Goal: Task Accomplishment & Management: Complete application form

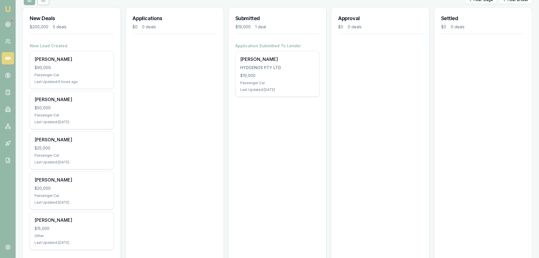
scroll to position [85, 0]
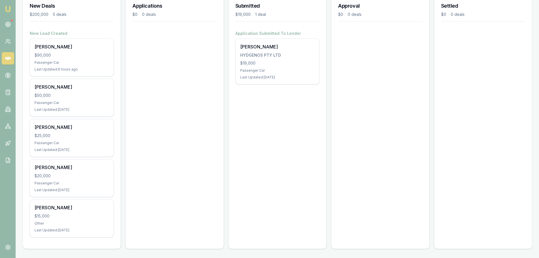
click at [163, 109] on div "Applications $0 0 deals" at bounding box center [174, 122] width 98 height 254
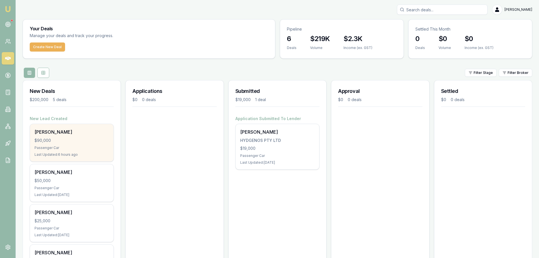
click at [80, 154] on div "Last Updated: 6 hours ago" at bounding box center [71, 154] width 74 height 5
click at [59, 139] on div "$90,000" at bounding box center [71, 140] width 74 height 6
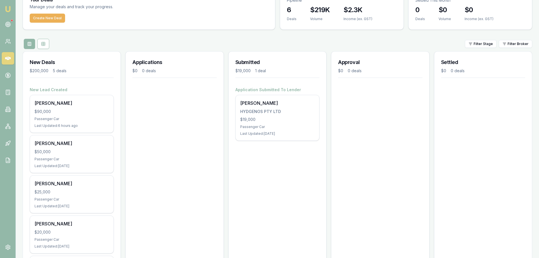
scroll to position [0, 0]
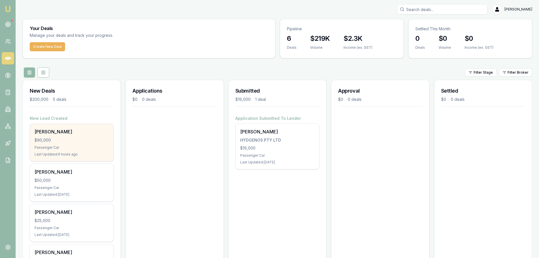
click at [57, 131] on div "[PERSON_NAME]" at bounding box center [71, 131] width 74 height 7
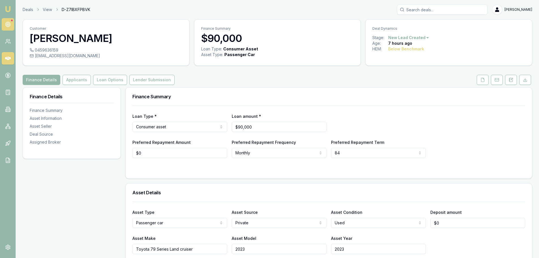
click at [6, 24] on icon at bounding box center [8, 24] width 6 height 6
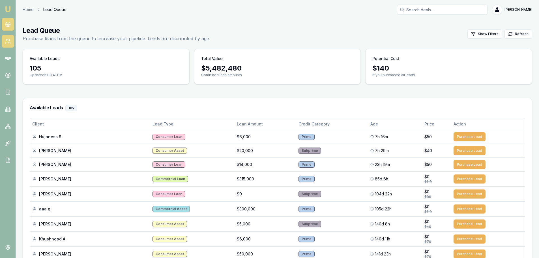
click at [7, 42] on icon at bounding box center [8, 41] width 6 height 6
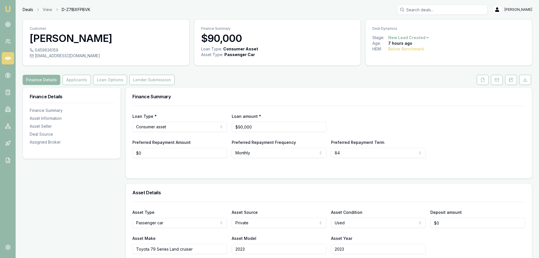
click at [24, 9] on link "Deals" at bounding box center [28, 10] width 10 height 6
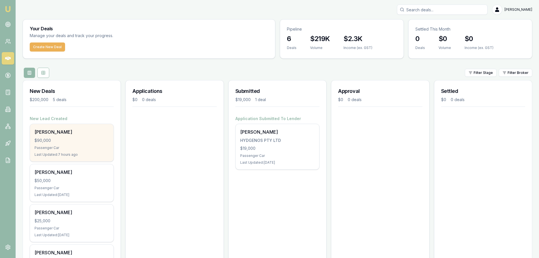
click at [67, 128] on div "Tyson Reddick $90,000 Passenger Car Last Updated: 7 hours ago" at bounding box center [71, 142] width 83 height 37
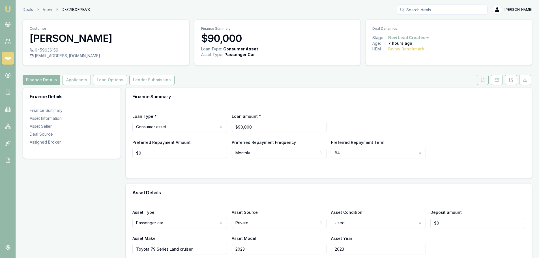
drag, startPoint x: 484, startPoint y: 79, endPoint x: 479, endPoint y: 82, distance: 5.3
click at [484, 79] on polyline at bounding box center [483, 78] width 1 height 1
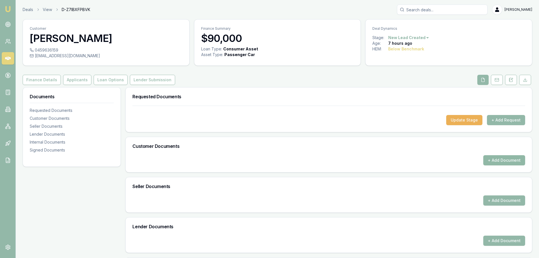
click at [502, 162] on button "+ Add Document" at bounding box center [504, 160] width 42 height 10
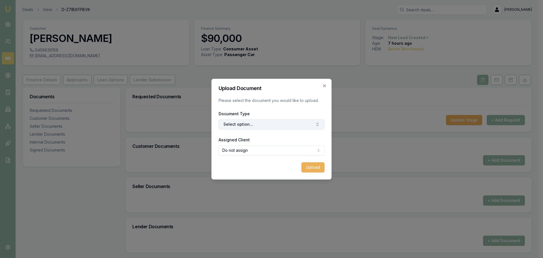
click at [272, 121] on button "Select option..." at bounding box center [272, 124] width 106 height 10
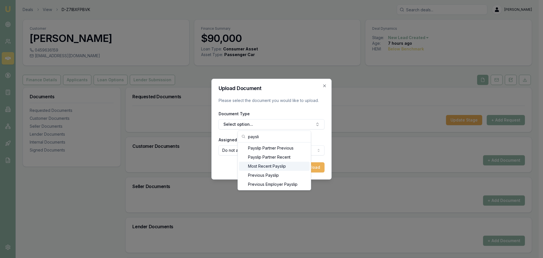
type input "paysli"
click at [267, 168] on div "Most Recent Payslip" at bounding box center [274, 165] width 71 height 9
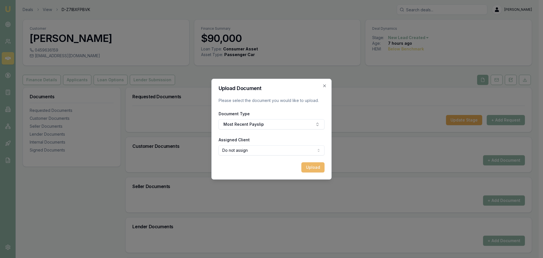
click at [311, 168] on button "Upload" at bounding box center [312, 167] width 23 height 10
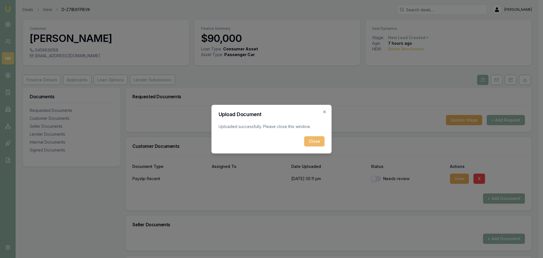
click at [317, 140] on button "Close" at bounding box center [314, 141] width 20 height 10
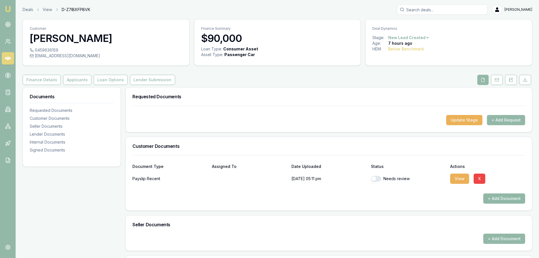
click at [492, 196] on button "+ Add Document" at bounding box center [504, 198] width 42 height 10
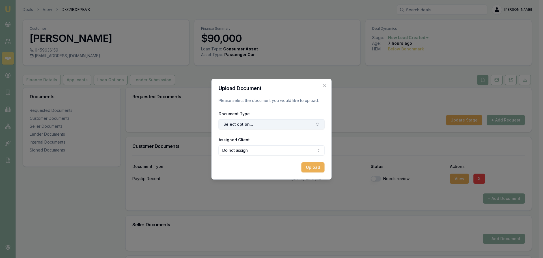
click at [241, 124] on button "Select option..." at bounding box center [272, 124] width 106 height 10
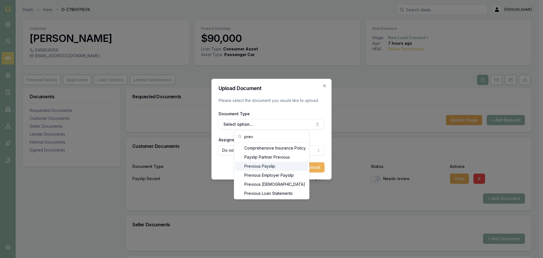
type input "prev"
click at [270, 165] on div "Previous Payslip" at bounding box center [271, 165] width 73 height 9
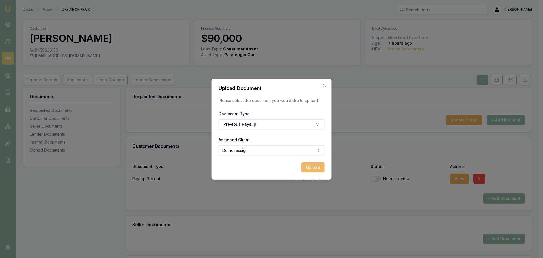
click at [315, 167] on button "Upload" at bounding box center [312, 167] width 23 height 10
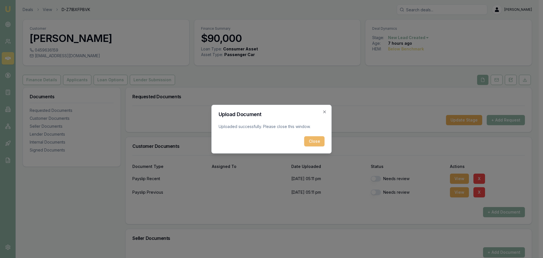
click at [319, 141] on button "Close" at bounding box center [314, 141] width 20 height 10
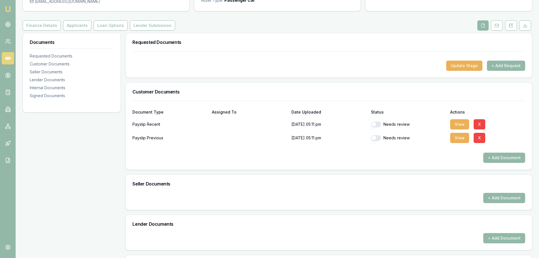
scroll to position [57, 0]
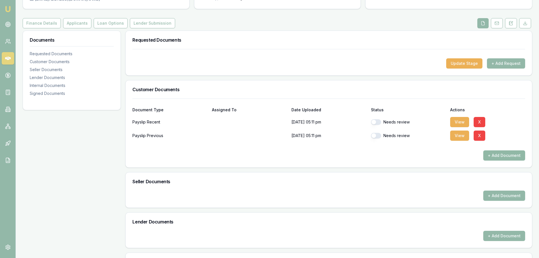
click at [492, 157] on button "+ Add Document" at bounding box center [504, 155] width 42 height 10
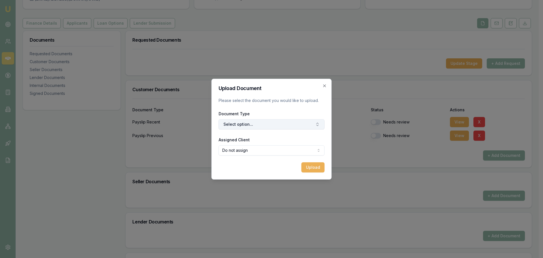
click at [256, 127] on button "Select option..." at bounding box center [272, 124] width 106 height 10
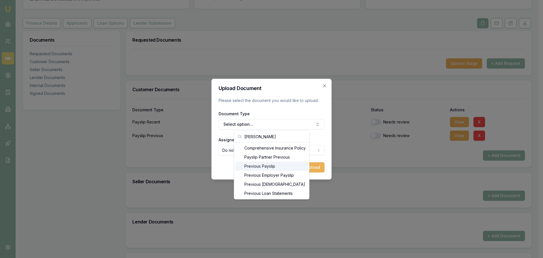
type input "prevo"
click at [265, 168] on div "Previous Payslip" at bounding box center [271, 165] width 73 height 9
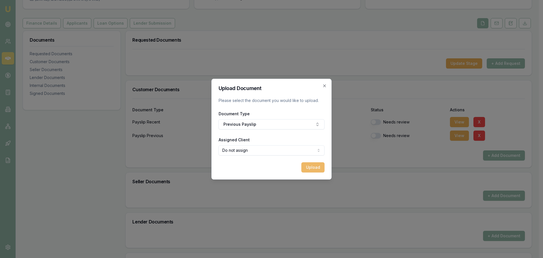
click at [323, 172] on div "Upload" at bounding box center [272, 167] width 106 height 10
click at [312, 168] on button "Upload" at bounding box center [312, 167] width 23 height 10
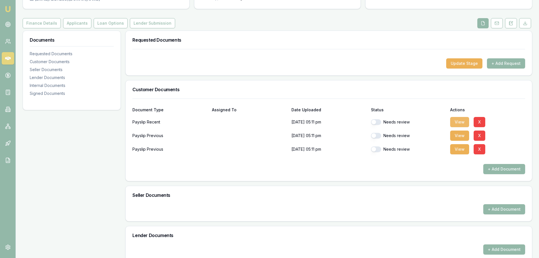
click at [455, 121] on button "View" at bounding box center [459, 122] width 19 height 10
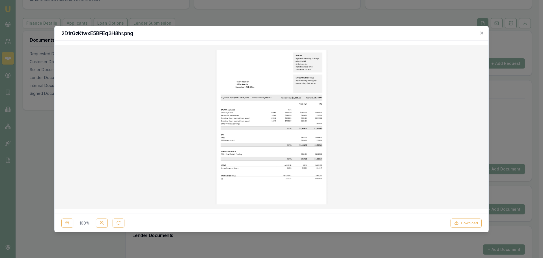
click at [482, 34] on icon "button" at bounding box center [481, 33] width 5 height 5
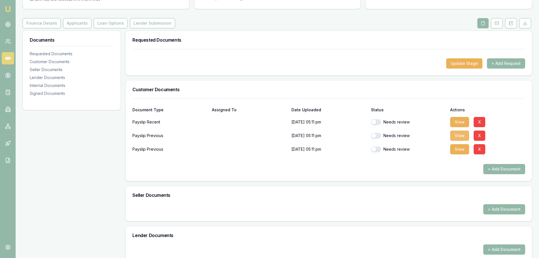
click at [456, 135] on button "View" at bounding box center [459, 135] width 19 height 10
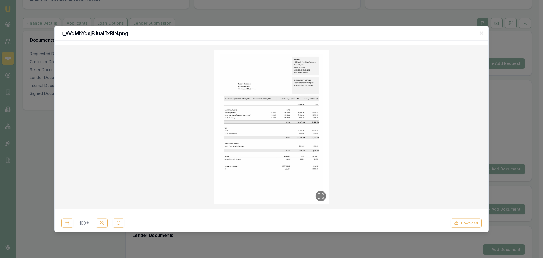
drag, startPoint x: 482, startPoint y: 33, endPoint x: 479, endPoint y: 38, distance: 5.7
click at [482, 33] on icon "button" at bounding box center [481, 33] width 5 height 5
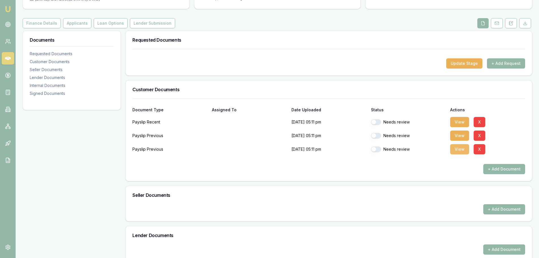
click at [458, 151] on button "View" at bounding box center [459, 149] width 19 height 10
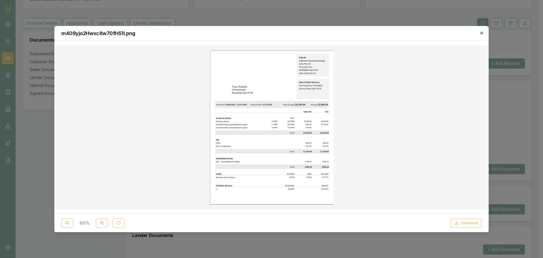
click at [480, 33] on icon "button" at bounding box center [481, 33] width 5 height 5
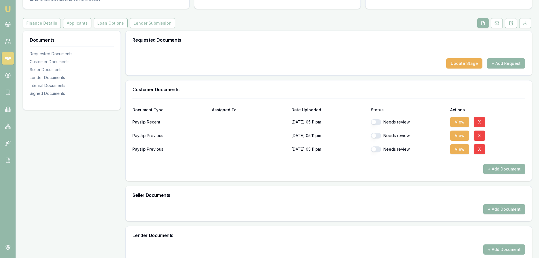
click at [373, 120] on button "button" at bounding box center [376, 122] width 10 height 6
checkbox input "true"
click at [377, 134] on button "button" at bounding box center [376, 136] width 10 height 6
checkbox input "true"
drag, startPoint x: 376, startPoint y: 148, endPoint x: 373, endPoint y: 151, distance: 4.0
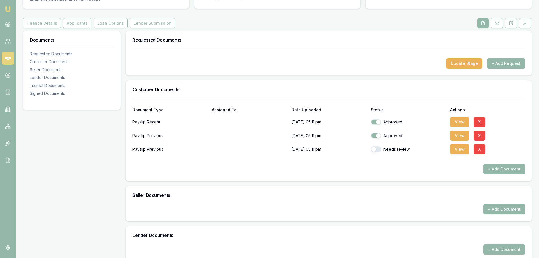
click at [376, 149] on button "button" at bounding box center [376, 149] width 10 height 6
checkbox input "true"
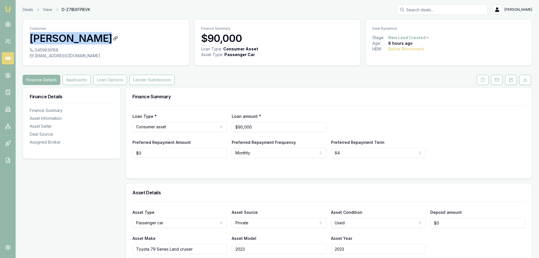
drag, startPoint x: 116, startPoint y: 41, endPoint x: 30, endPoint y: 40, distance: 85.7
click at [30, 40] on h3 "[PERSON_NAME]" at bounding box center [106, 38] width 153 height 11
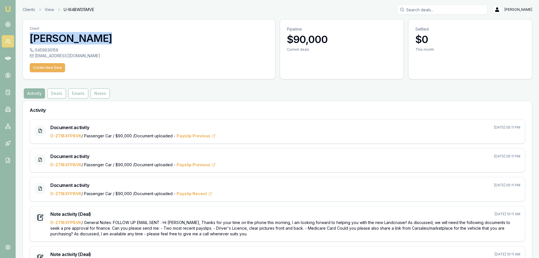
drag, startPoint x: 137, startPoint y: 36, endPoint x: 31, endPoint y: 41, distance: 105.9
click at [31, 41] on h3 "[PERSON_NAME]" at bounding box center [149, 38] width 238 height 11
copy h3 "[PERSON_NAME]"
click at [59, 93] on button "Deals" at bounding box center [56, 93] width 19 height 10
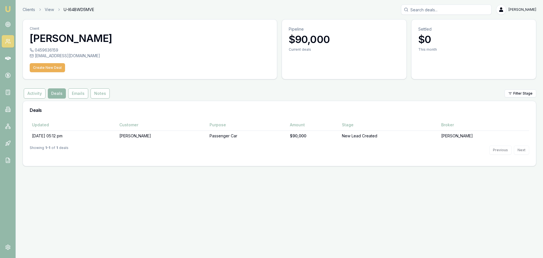
click at [48, 141] on div "Showing 1 - 1 of 1 deals Previous Next" at bounding box center [279, 150] width 499 height 18
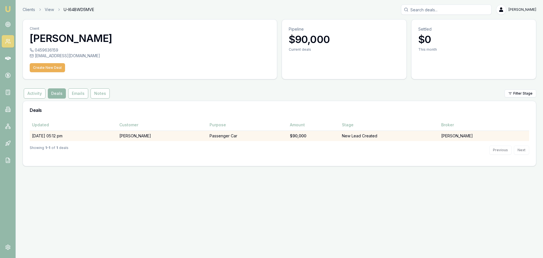
click at [52, 137] on td "15/08/25, 05:12 pm" at bounding box center [73, 135] width 87 height 10
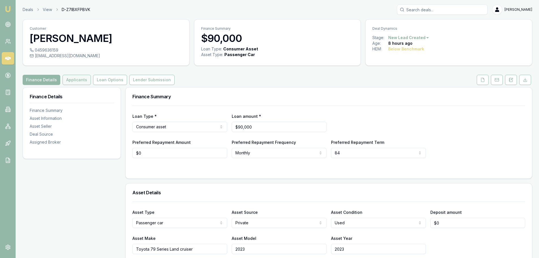
click at [76, 83] on button "Applicants" at bounding box center [76, 80] width 28 height 10
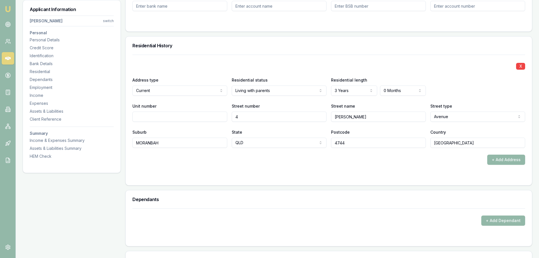
scroll to position [509, 0]
drag, startPoint x: 340, startPoint y: 144, endPoint x: 323, endPoint y: 142, distance: 16.5
click at [323, 142] on div "Suburb MORANBAH State QLD NSW VIC QLD SA WA TAS NT ACT Postcode 4744 Country Au…" at bounding box center [328, 137] width 392 height 19
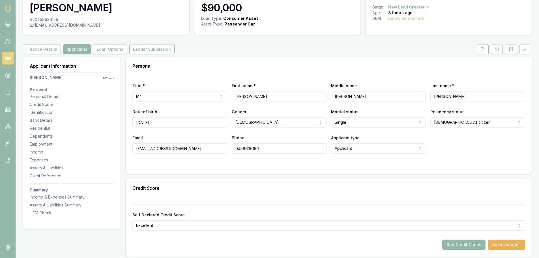
scroll to position [0, 0]
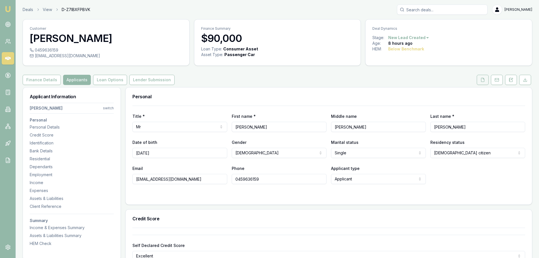
click at [482, 79] on icon at bounding box center [482, 79] width 5 height 5
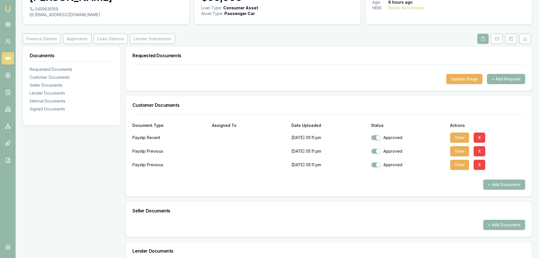
scroll to position [85, 0]
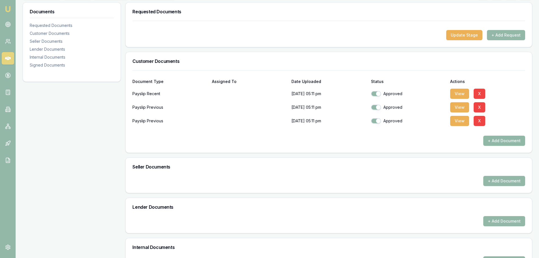
click at [498, 142] on button "+ Add Document" at bounding box center [504, 140] width 42 height 10
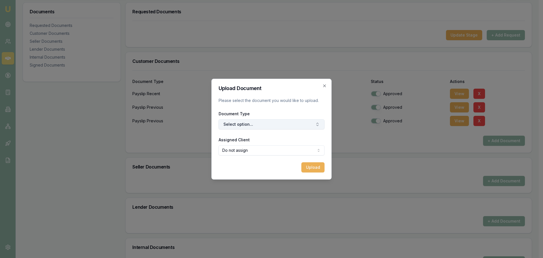
click at [237, 124] on button "Select option..." at bounding box center [272, 124] width 106 height 10
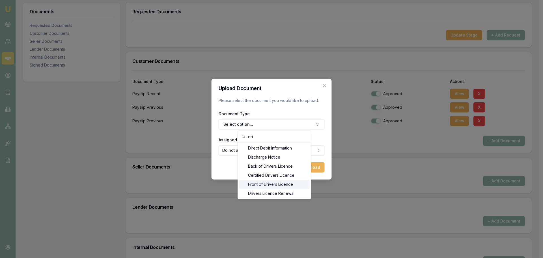
type input "dri"
click at [269, 184] on div "Front of Drivers Licence" at bounding box center [274, 184] width 71 height 9
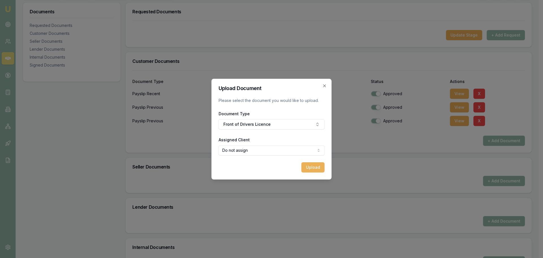
drag, startPoint x: 253, startPoint y: 167, endPoint x: 259, endPoint y: 158, distance: 10.7
click at [253, 167] on div "Upload" at bounding box center [272, 167] width 106 height 10
click at [265, 149] on body "Emu Broker Deals View D-Z7IBXFPBVK Jack Armstrong Toggle Menu Customer Tyson Re…" at bounding box center [269, 44] width 539 height 258
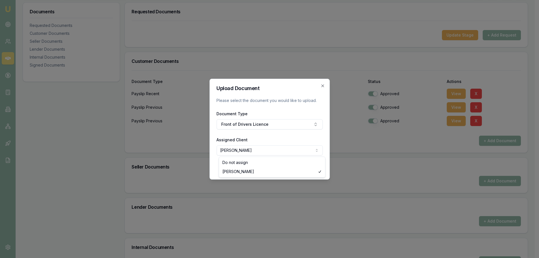
click at [265, 153] on body "Emu Broker Deals View D-Z7IBXFPBVK Jack Armstrong Toggle Menu Customer Tyson Re…" at bounding box center [267, 44] width 534 height 258
select select "none"
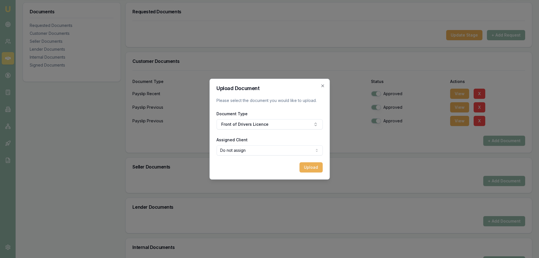
click at [311, 167] on button "Upload" at bounding box center [310, 167] width 23 height 10
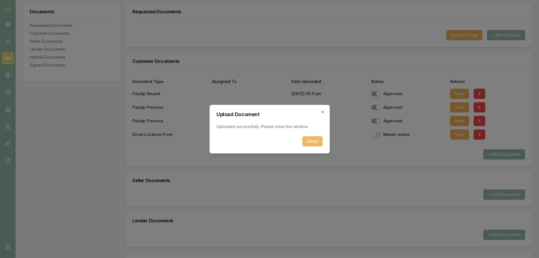
click at [311, 143] on button "Close" at bounding box center [312, 141] width 20 height 10
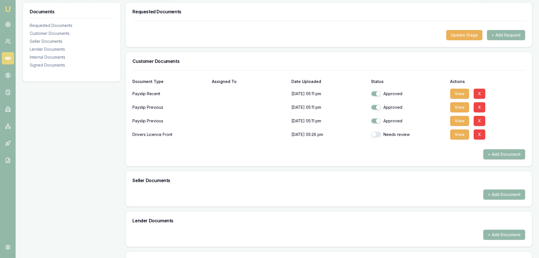
click at [375, 134] on button "button" at bounding box center [376, 134] width 10 height 6
checkbox input "true"
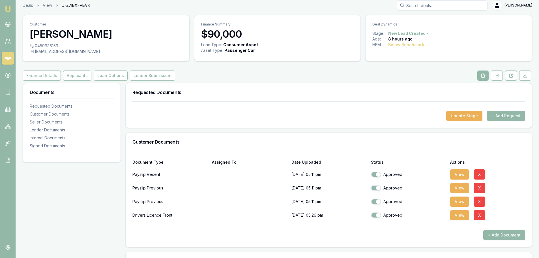
scroll to position [0, 0]
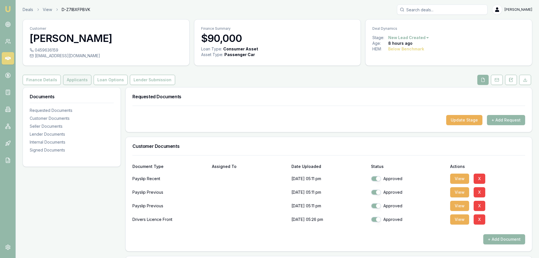
click at [71, 80] on button "Applicants" at bounding box center [77, 80] width 28 height 10
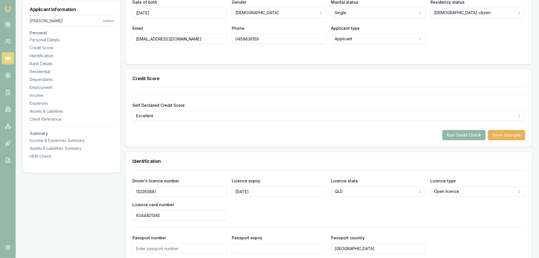
scroll to position [141, 0]
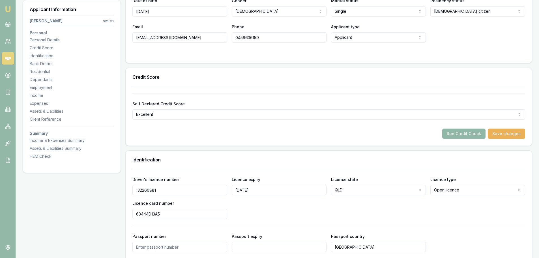
click at [473, 132] on button "Run Credit Check" at bounding box center [463, 133] width 43 height 10
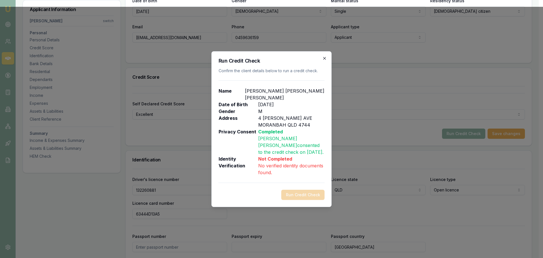
drag, startPoint x: 324, startPoint y: 62, endPoint x: 325, endPoint y: 65, distance: 3.0
click at [324, 62] on div "Run Credit Check Confirm the client details below to run a credit check. Name […" at bounding box center [271, 128] width 120 height 155
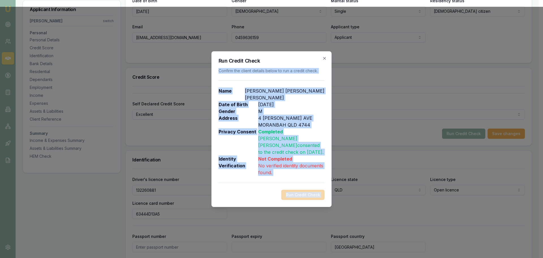
click at [322, 61] on div "Run Credit Check Confirm the client details below to run a credit check. Name […" at bounding box center [271, 128] width 120 height 155
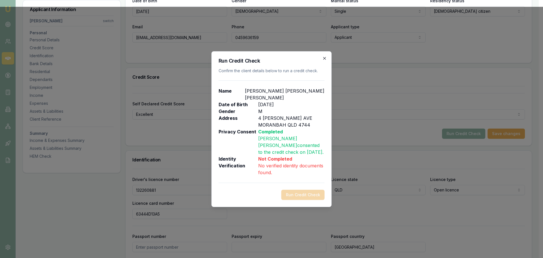
click at [324, 60] on icon "button" at bounding box center [324, 58] width 5 height 5
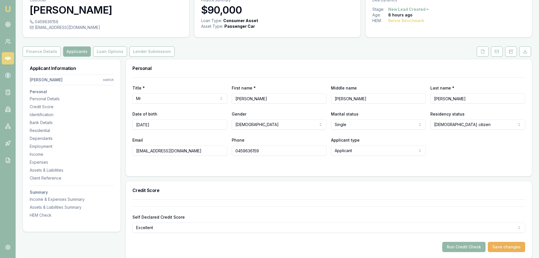
scroll to position [0, 0]
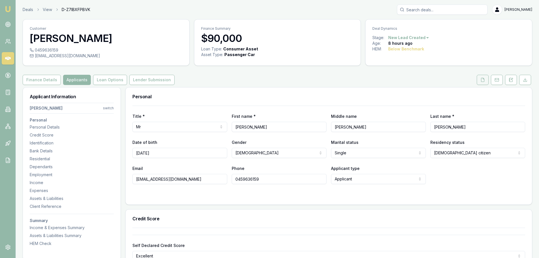
click at [485, 81] on button at bounding box center [482, 80] width 12 height 10
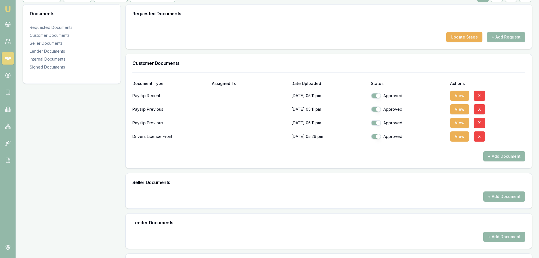
scroll to position [141, 0]
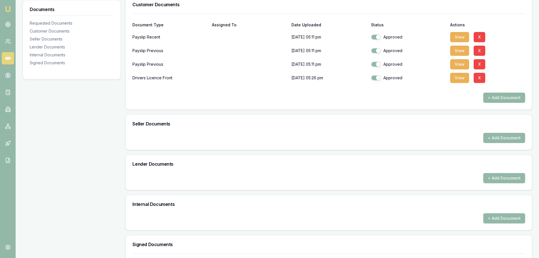
click at [505, 98] on button "+ Add Document" at bounding box center [504, 97] width 42 height 10
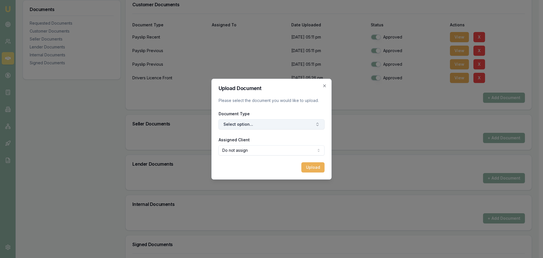
click at [256, 124] on button "Select option..." at bounding box center [272, 124] width 106 height 10
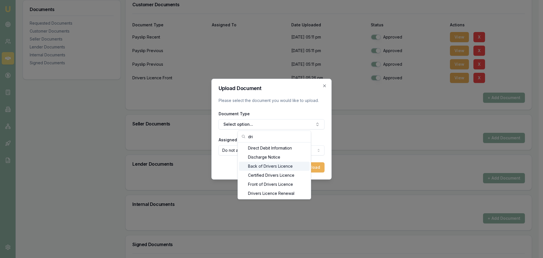
type input "dri"
click at [274, 167] on div "Back of Drivers Licence" at bounding box center [274, 165] width 71 height 9
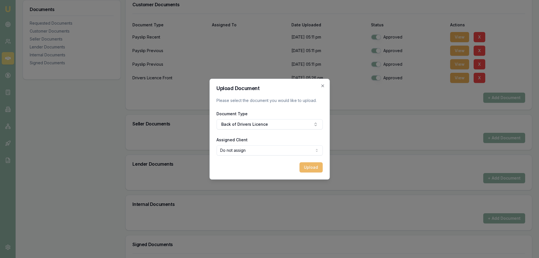
click at [300, 166] on div "Upload" at bounding box center [269, 167] width 106 height 10
click at [307, 166] on button "Upload" at bounding box center [310, 167] width 23 height 10
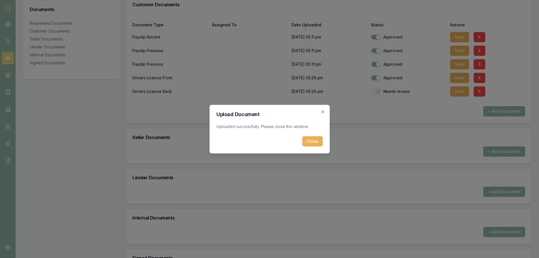
click at [314, 140] on button "Close" at bounding box center [312, 141] width 20 height 10
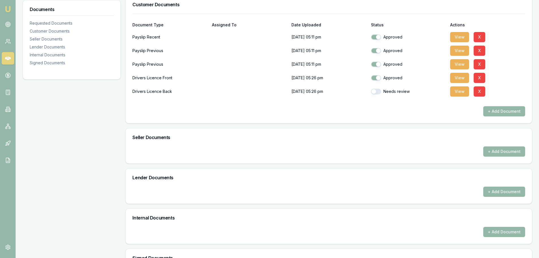
click at [377, 90] on button "button" at bounding box center [376, 91] width 10 height 6
checkbox input "true"
click at [384, 120] on div "Document Type Assigned To Date Uploaded Status Actions Payslip Recent 15/08/202…" at bounding box center [329, 68] width 406 height 109
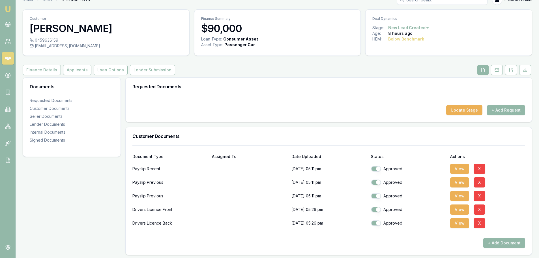
scroll to position [0, 0]
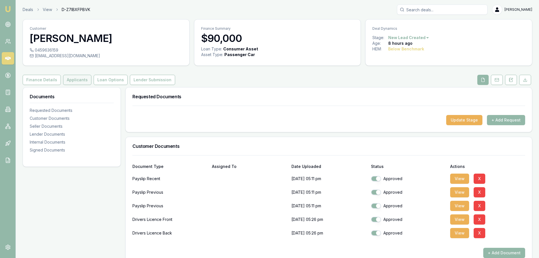
click at [79, 84] on button "Applicants" at bounding box center [77, 80] width 28 height 10
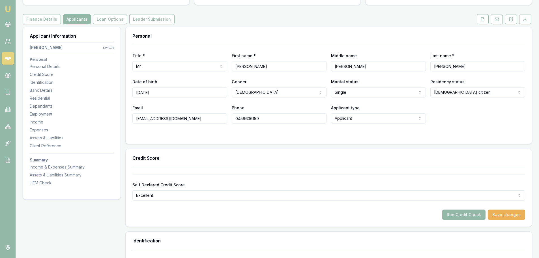
scroll to position [113, 0]
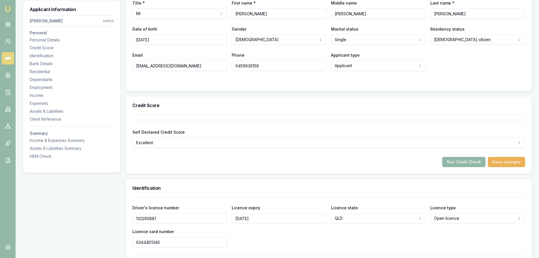
click at [455, 161] on button "Run Credit Check" at bounding box center [463, 162] width 43 height 10
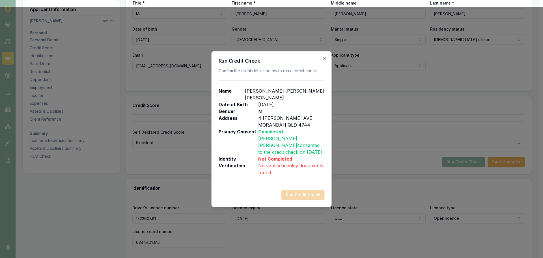
click at [306, 189] on div "Run Credit Check" at bounding box center [272, 194] width 106 height 10
click at [325, 59] on icon "button" at bounding box center [324, 58] width 3 height 3
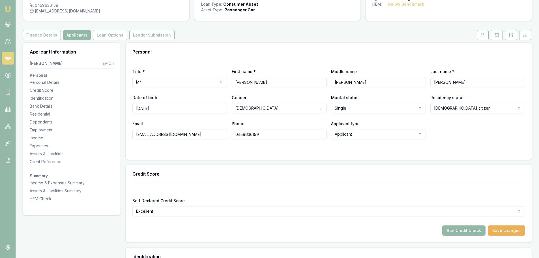
scroll to position [0, 0]
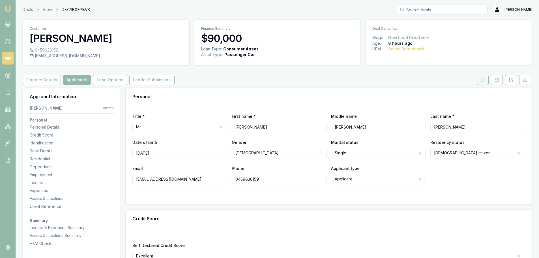
click at [481, 78] on icon at bounding box center [482, 80] width 3 height 4
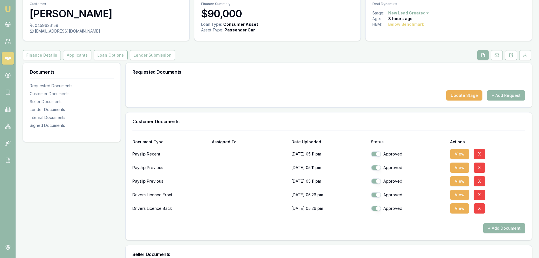
scroll to position [85, 0]
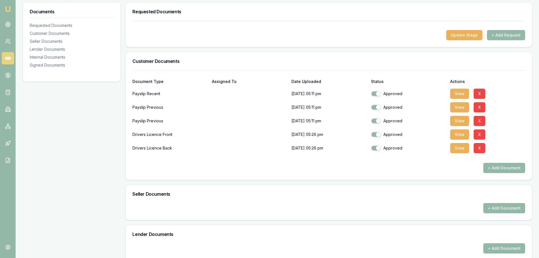
drag, startPoint x: 158, startPoint y: 139, endPoint x: 158, endPoint y: 135, distance: 3.7
click at [158, 138] on div "Drivers Licence Front" at bounding box center [169, 134] width 75 height 11
click at [157, 133] on div "Drivers Licence Front" at bounding box center [169, 134] width 75 height 11
drag, startPoint x: 151, startPoint y: 116, endPoint x: 152, endPoint y: 98, distance: 17.8
click at [151, 115] on div "Payslip Previous" at bounding box center [169, 120] width 75 height 11
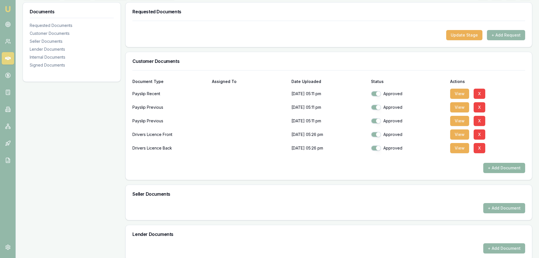
click at [491, 166] on button "+ Add Document" at bounding box center [504, 168] width 42 height 10
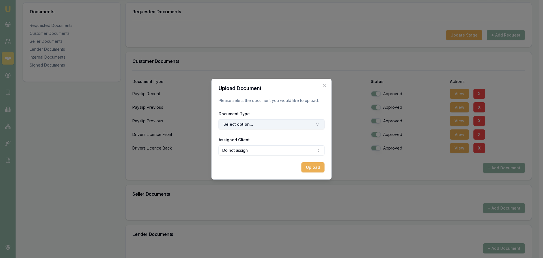
click at [286, 126] on button "Select option..." at bounding box center [272, 124] width 106 height 10
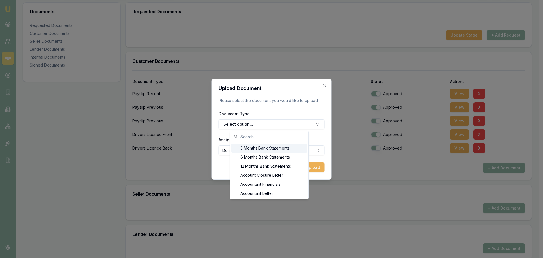
click at [258, 134] on input "text" at bounding box center [272, 136] width 64 height 11
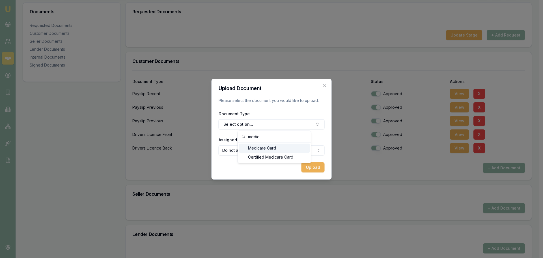
type input "medic"
click at [272, 148] on div "Medicare Card" at bounding box center [274, 147] width 71 height 9
click at [310, 168] on button "Upload" at bounding box center [312, 167] width 23 height 10
click at [324, 88] on h2 "Upload Document" at bounding box center [272, 88] width 106 height 5
click at [325, 86] on icon "button" at bounding box center [324, 85] width 5 height 5
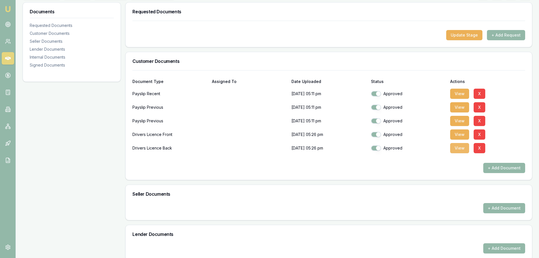
click at [464, 148] on button "View" at bounding box center [459, 148] width 19 height 10
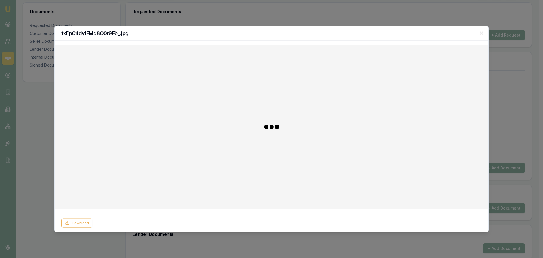
click at [484, 33] on div "txEpCridyIFMq8O0r9Fb_.jpg" at bounding box center [272, 33] width 434 height 14
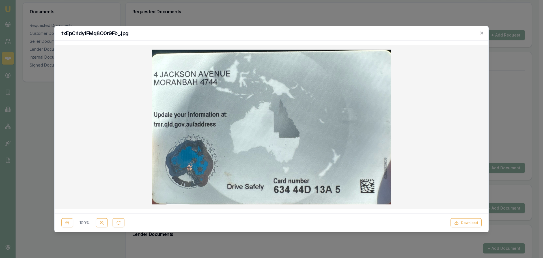
click at [480, 34] on icon "button" at bounding box center [481, 33] width 5 height 5
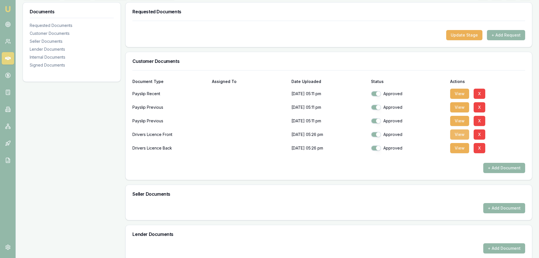
click at [454, 134] on button "View" at bounding box center [459, 134] width 19 height 10
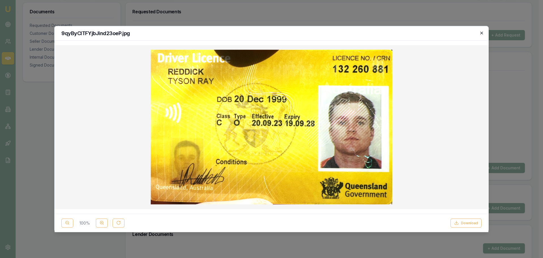
click at [482, 33] on icon "button" at bounding box center [481, 33] width 5 height 5
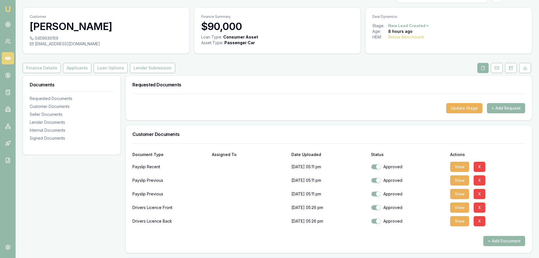
scroll to position [0, 0]
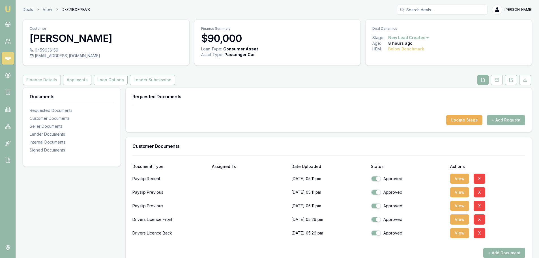
click at [404, 94] on div "Requested Documents" at bounding box center [329, 96] width 406 height 18
click at [83, 79] on button "Applicants" at bounding box center [77, 80] width 28 height 10
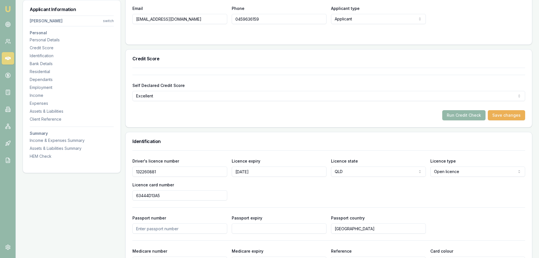
scroll to position [170, 0]
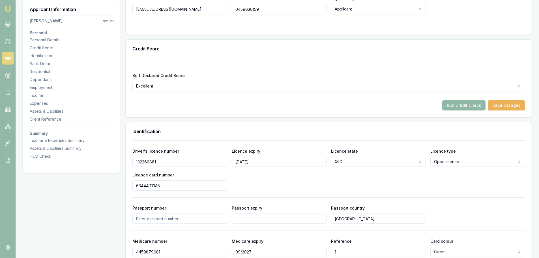
click at [457, 105] on button "Run Credit Check" at bounding box center [463, 105] width 43 height 10
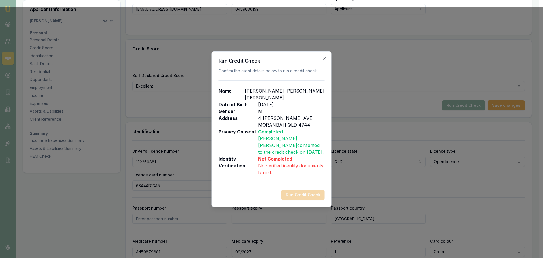
drag, startPoint x: 278, startPoint y: 159, endPoint x: 283, endPoint y: 159, distance: 4.9
click at [279, 162] on p "No verified identity documents found." at bounding box center [291, 169] width 66 height 14
click at [297, 166] on p "No verified identity documents found." at bounding box center [291, 169] width 66 height 14
click at [326, 60] on icon "button" at bounding box center [324, 58] width 5 height 5
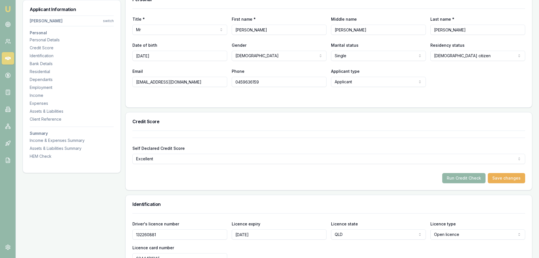
scroll to position [28, 0]
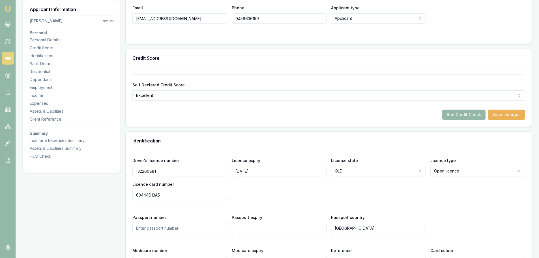
scroll to position [113, 0]
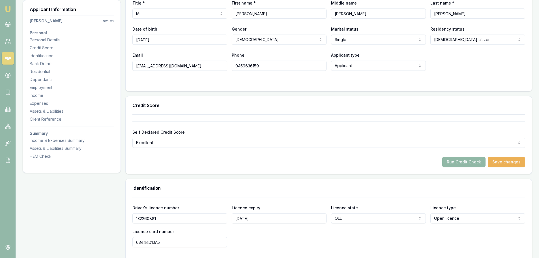
click at [456, 162] on button "Run Credit Check" at bounding box center [463, 162] width 43 height 10
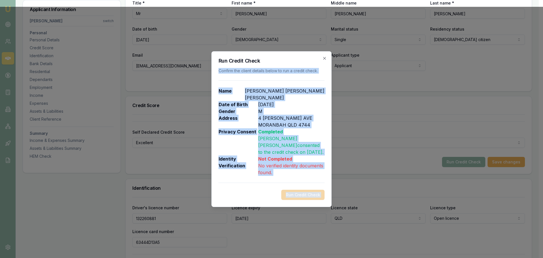
click at [324, 67] on div "Run Credit Check Confirm the client details below to run a credit check. Name […" at bounding box center [271, 128] width 120 height 155
click at [299, 162] on p "No verified identity documents found." at bounding box center [291, 169] width 66 height 14
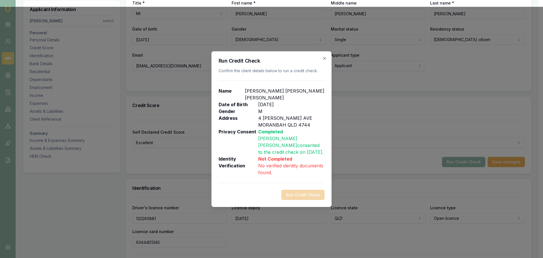
click at [310, 193] on div "Run Credit Check Confirm the client details below to run a credit check. Name […" at bounding box center [271, 128] width 120 height 155
click at [322, 63] on h2 "Run Credit Check" at bounding box center [272, 60] width 106 height 5
click at [325, 60] on icon "button" at bounding box center [324, 58] width 5 height 5
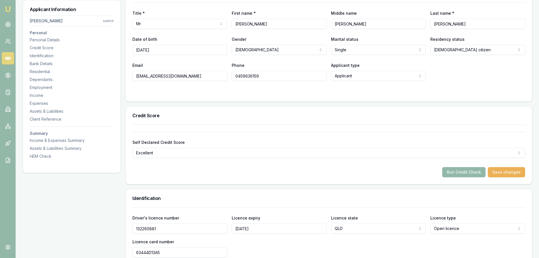
scroll to position [190, 0]
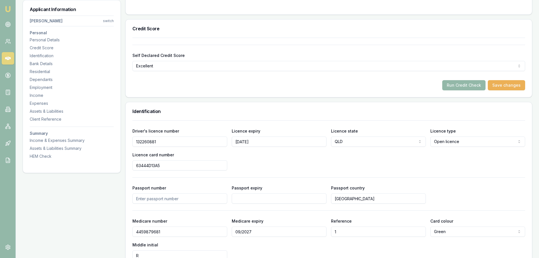
click at [207, 141] on input "132260881" at bounding box center [179, 141] width 95 height 10
click at [270, 162] on div "Driver's licence number 132260881 Licence expiry 19/09/2028 Licence state QLD N…" at bounding box center [328, 148] width 392 height 43
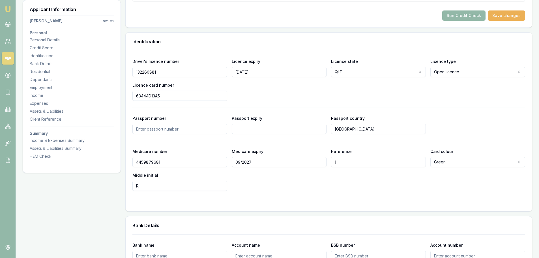
scroll to position [274, 0]
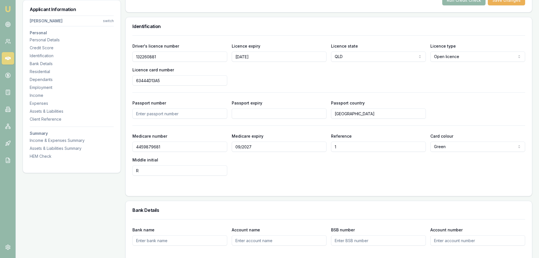
click at [261, 181] on form "Driver's licence number 132260881 Licence expiry 19/09/2028 Licence state QLD N…" at bounding box center [328, 112] width 392 height 154
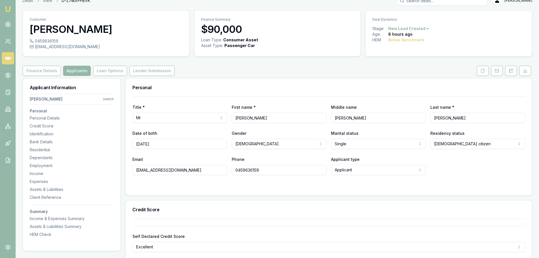
scroll to position [0, 0]
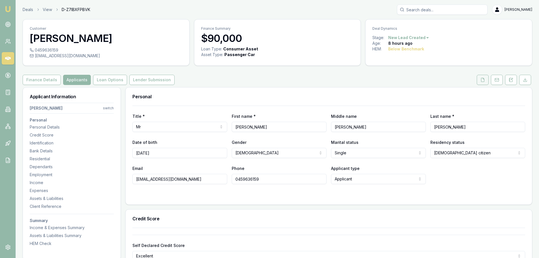
click at [484, 81] on icon at bounding box center [482, 80] width 3 height 4
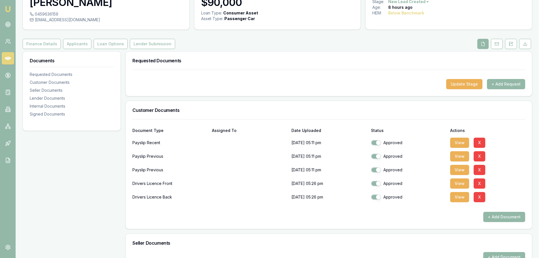
scroll to position [26, 0]
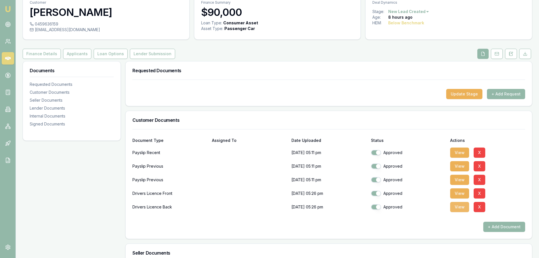
click at [459, 209] on button "View" at bounding box center [459, 207] width 19 height 10
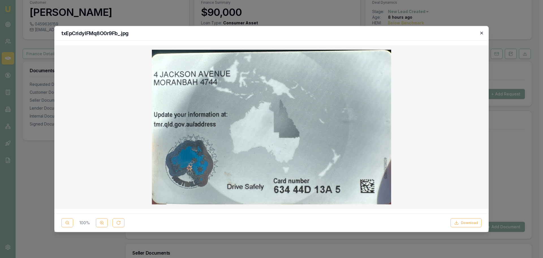
click at [482, 34] on icon "button" at bounding box center [481, 33] width 5 height 5
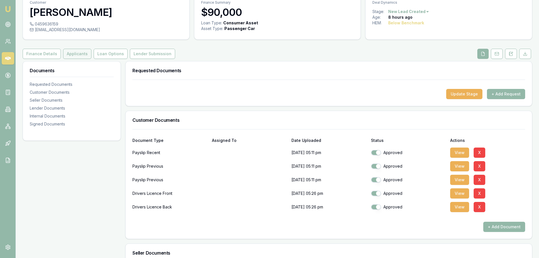
click at [80, 54] on button "Applicants" at bounding box center [77, 54] width 28 height 10
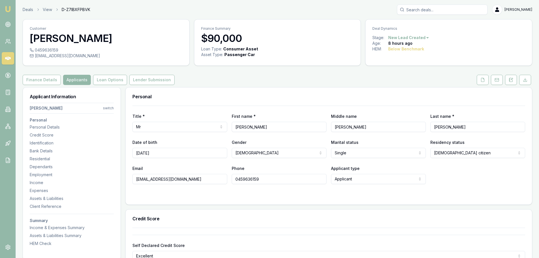
scroll to position [141, 0]
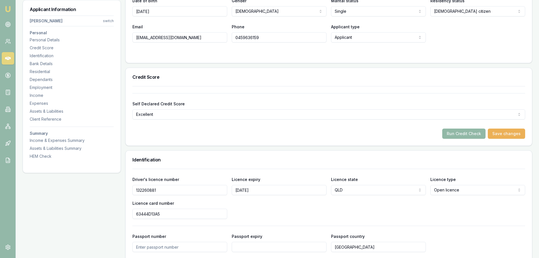
click at [461, 134] on button "Run Credit Check" at bounding box center [463, 133] width 43 height 10
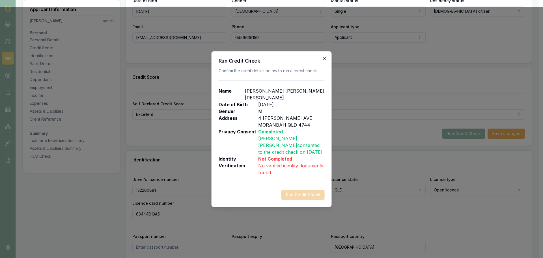
click at [325, 60] on icon "button" at bounding box center [324, 58] width 5 height 5
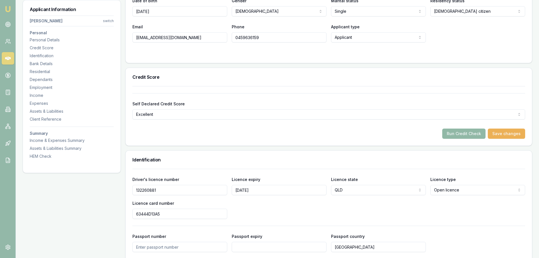
click at [449, 131] on button "Run Credit Check" at bounding box center [463, 133] width 43 height 10
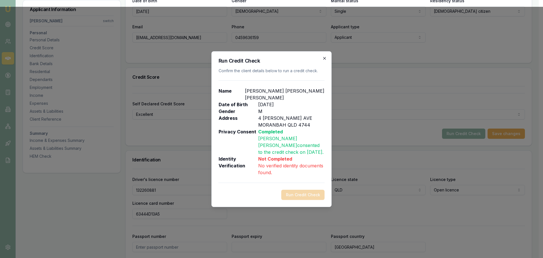
click at [322, 60] on icon "button" at bounding box center [324, 58] width 5 height 5
